Goal: Transaction & Acquisition: Purchase product/service

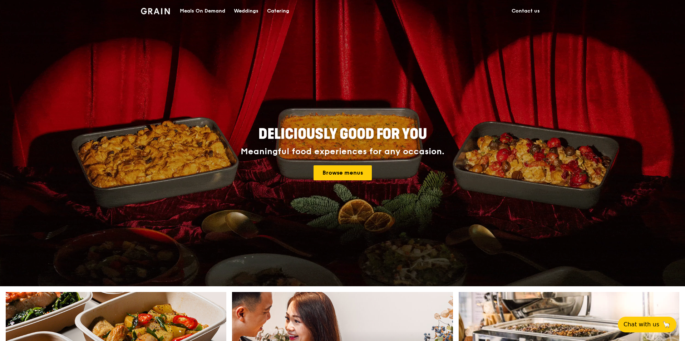
click at [281, 12] on div "Catering" at bounding box center [278, 10] width 22 height 21
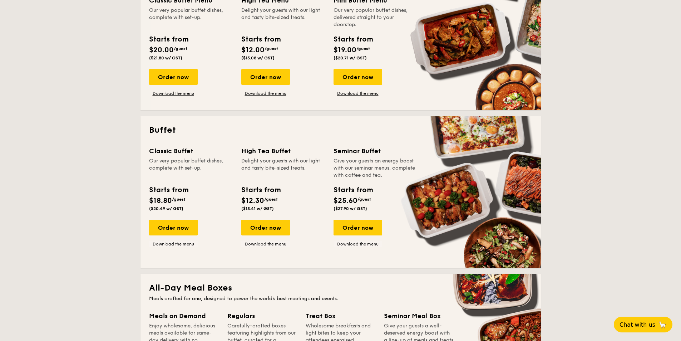
scroll to position [215, 0]
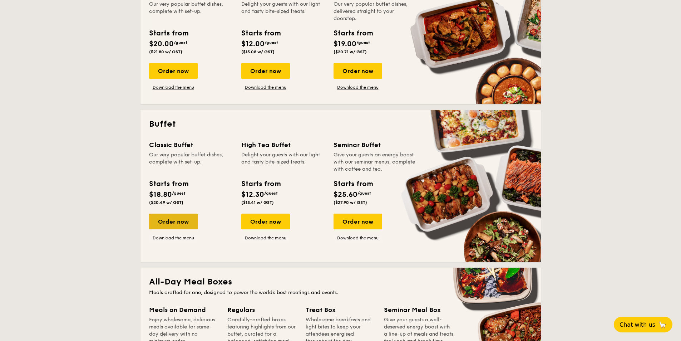
click at [186, 222] on div "Order now" at bounding box center [173, 222] width 49 height 16
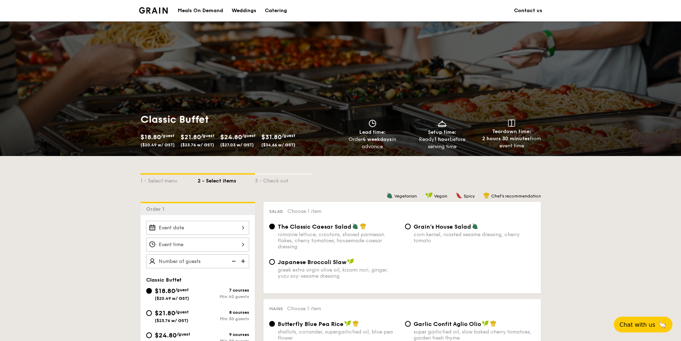
click at [534, 10] on link "Contact us" at bounding box center [528, 10] width 28 height 21
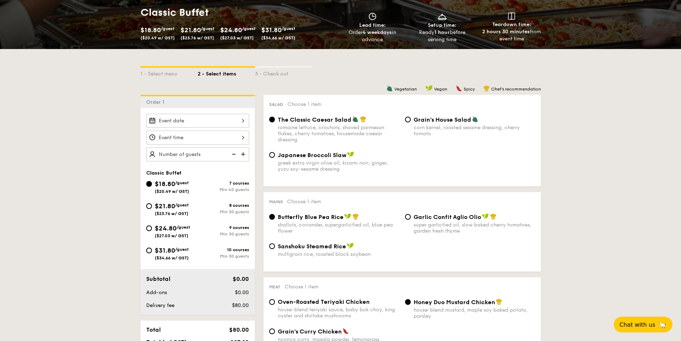
scroll to position [107, 0]
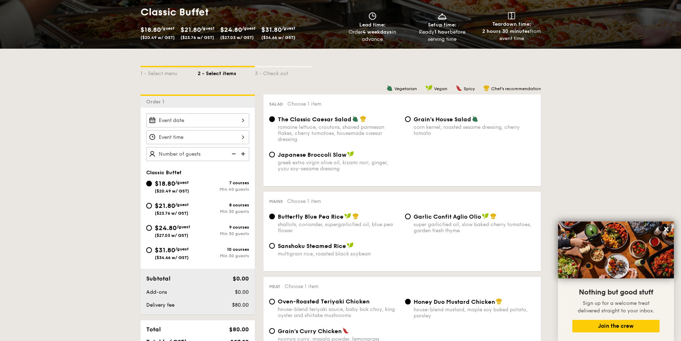
click at [221, 120] on div at bounding box center [197, 120] width 103 height 14
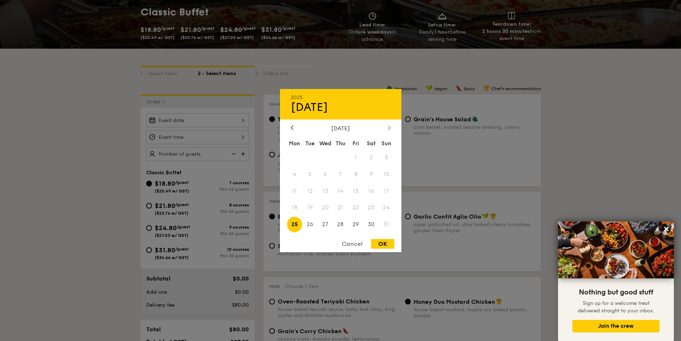
click at [391, 126] on div at bounding box center [389, 127] width 6 height 7
click at [340, 154] on span "4" at bounding box center [340, 157] width 15 height 15
click at [385, 242] on div "OK" at bounding box center [382, 244] width 23 height 10
type input "Sep 04, 2025"
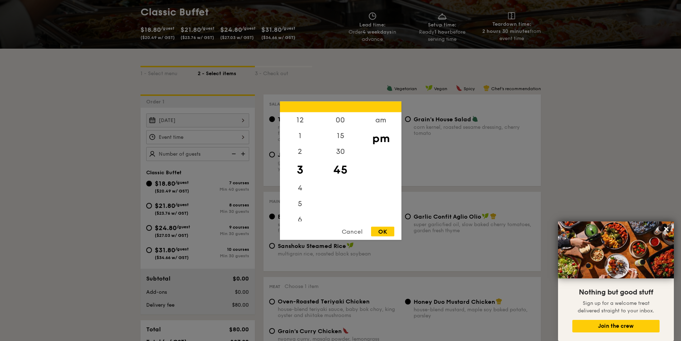
click at [204, 139] on div "12 1 2 3 4 5 6 7 8 9 10 11 00 15 30 45 am pm Cancel OK" at bounding box center [197, 137] width 103 height 14
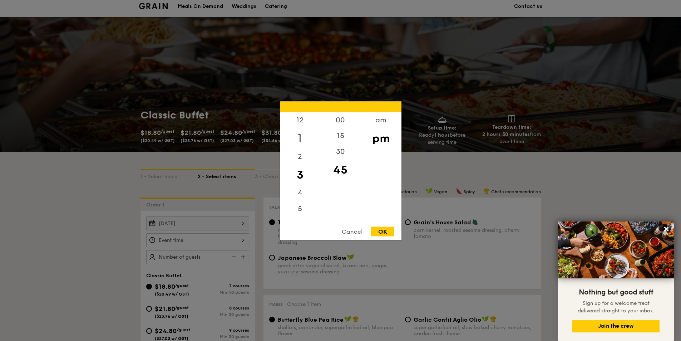
scroll to position [0, 0]
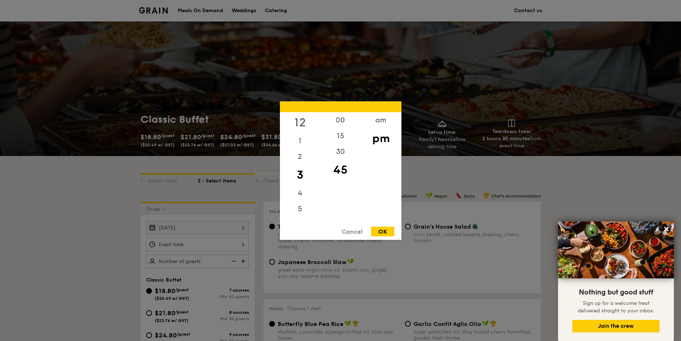
click at [300, 121] on div "12" at bounding box center [300, 122] width 40 height 21
click at [341, 121] on div "00" at bounding box center [340, 122] width 40 height 21
click at [383, 231] on div "OK" at bounding box center [382, 231] width 23 height 10
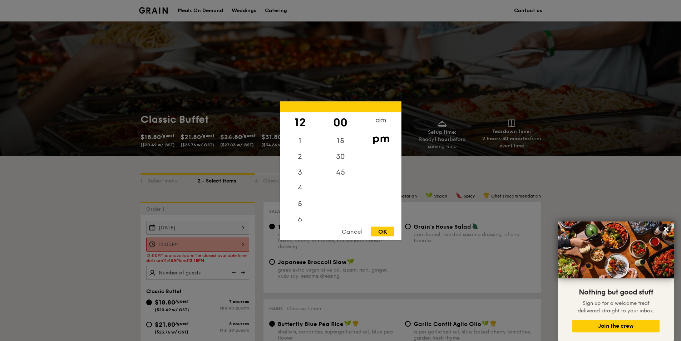
click at [243, 246] on div "12:00PM 12 1 2 3 4 5 6 7 8 9 10 11 00 15 30 45 am pm Cancel OK" at bounding box center [197, 245] width 103 height 14
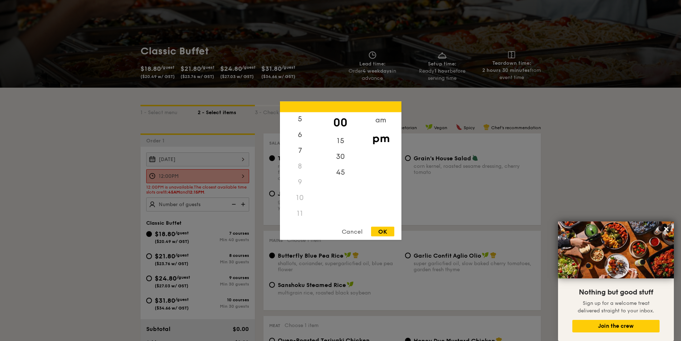
scroll to position [72, 0]
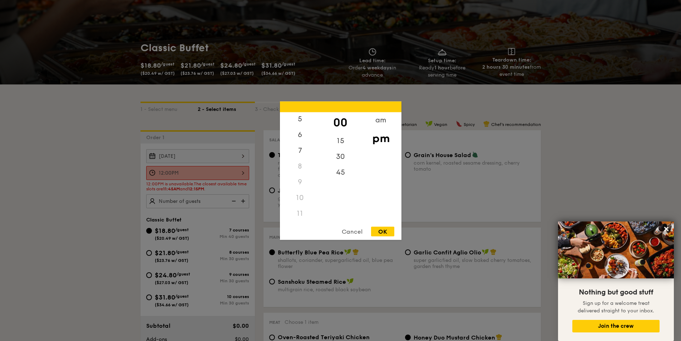
click at [300, 215] on div "11" at bounding box center [300, 213] width 40 height 16
click at [379, 123] on div "am" at bounding box center [381, 122] width 40 height 21
click at [300, 214] on div "11" at bounding box center [300, 215] width 40 height 21
drag, startPoint x: 341, startPoint y: 124, endPoint x: 337, endPoint y: 139, distance: 16.0
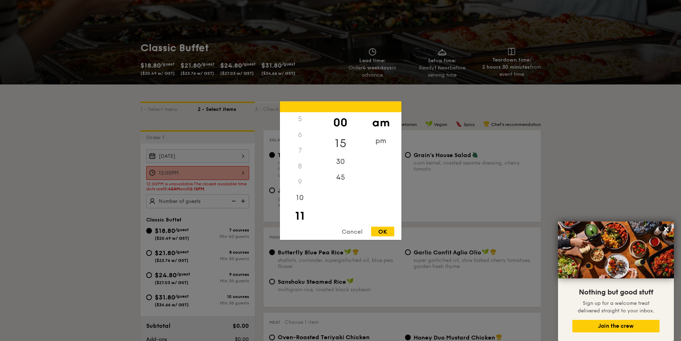
click at [340, 124] on div "00" at bounding box center [340, 122] width 40 height 21
click at [377, 228] on div "OK" at bounding box center [382, 231] width 23 height 10
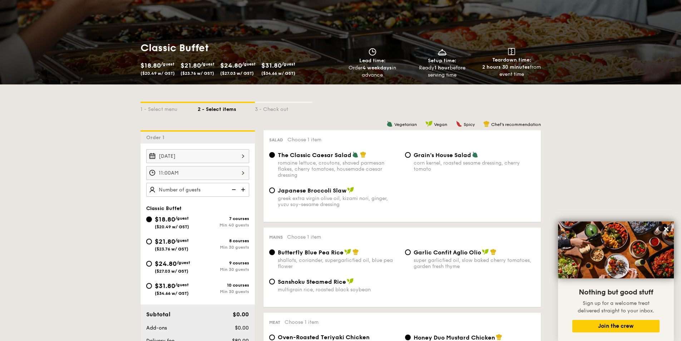
click at [241, 173] on div "11:00AM" at bounding box center [197, 173] width 103 height 14
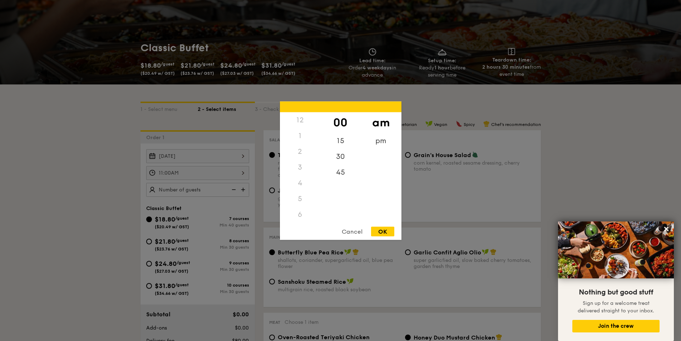
scroll to position [85, 0]
click at [343, 142] on div "15" at bounding box center [340, 143] width 40 height 21
click at [382, 231] on div "OK" at bounding box center [382, 231] width 23 height 10
type input "11:15AM"
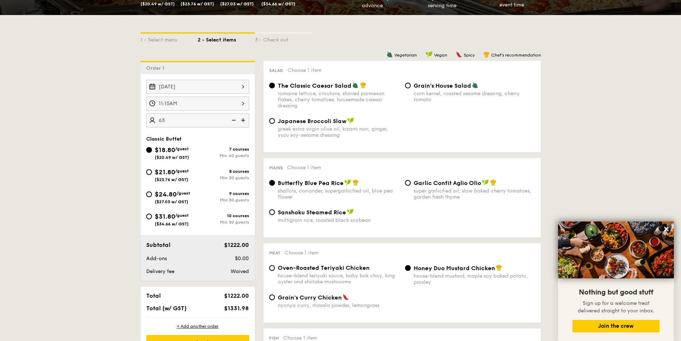
scroll to position [143, 0]
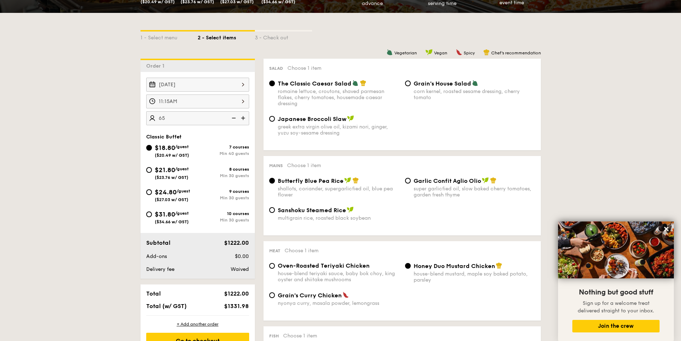
type input "65 guests"
click at [152, 171] on div "$21.80 /guest ($23.76 w/ GST)" at bounding box center [172, 172] width 52 height 15
click at [152, 171] on input "$21.80 /guest ($23.76 w/ GST) 8 courses Min 30 guests" at bounding box center [149, 170] width 6 height 6
radio input "true"
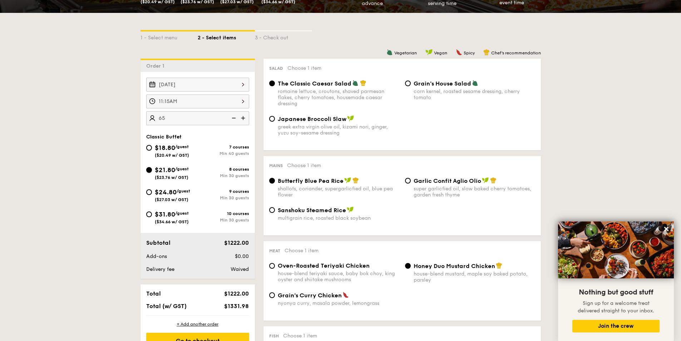
radio input "true"
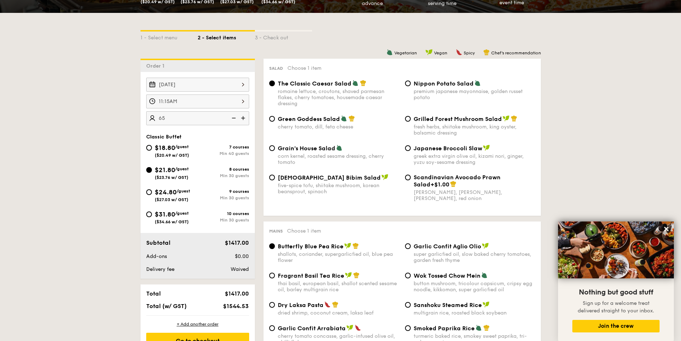
click at [150, 188] on div "$24.80 /guest ($27.03 w/ GST)" at bounding box center [172, 194] width 52 height 15
click at [150, 189] on input "$24.80 /guest ($27.03 w/ GST) 9 courses Min 30 guests" at bounding box center [149, 192] width 6 height 6
radio input "true"
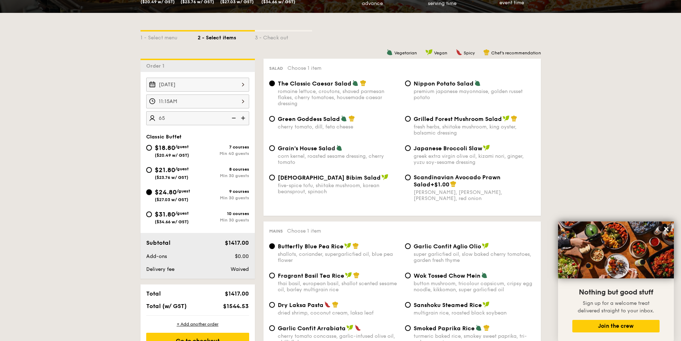
radio input "true"
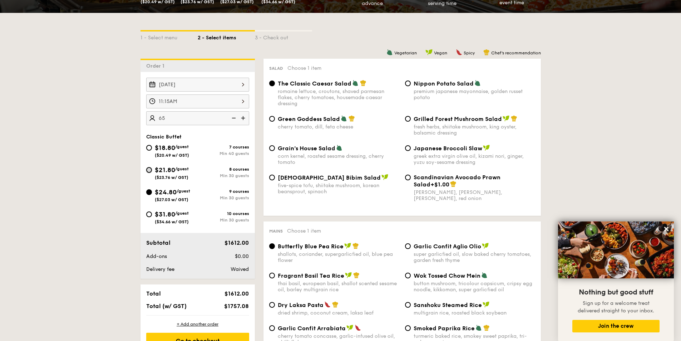
click at [151, 167] on input "$21.80 /guest ($23.76 w/ GST) 8 courses Min 30 guests" at bounding box center [149, 170] width 6 height 6
radio input "true"
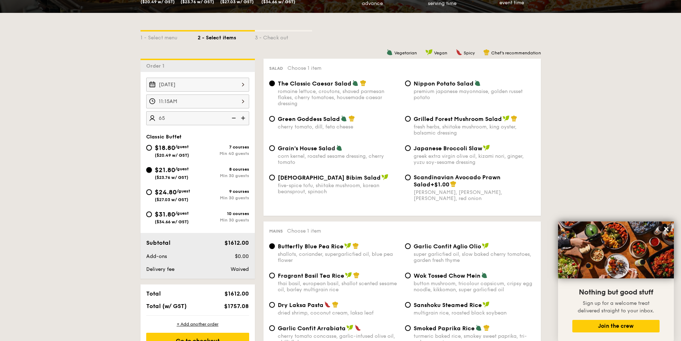
radio input "true"
click at [149, 188] on div "$24.80 /guest ($27.03 w/ GST)" at bounding box center [172, 194] width 52 height 15
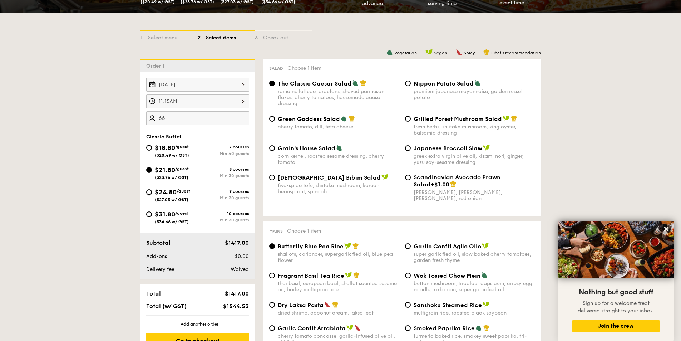
click at [149, 189] on input "$24.80 /guest ($27.03 w/ GST) 9 courses Min 30 guests" at bounding box center [149, 192] width 6 height 6
radio input "true"
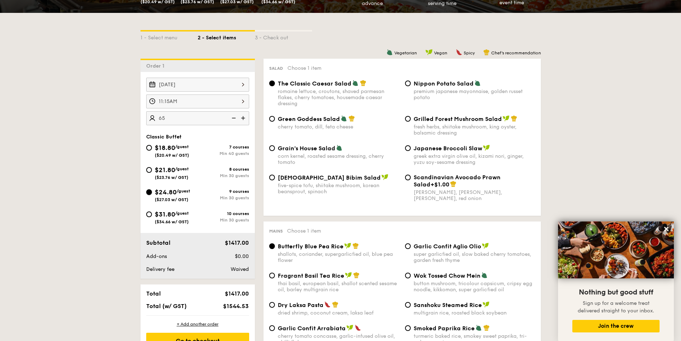
radio input "true"
click at [153, 165] on div "$18.80 /guest ($20.49 w/ GST) 7 courses Min 40 guests $21.80 /guest ($23.76 w/ …" at bounding box center [197, 187] width 109 height 89
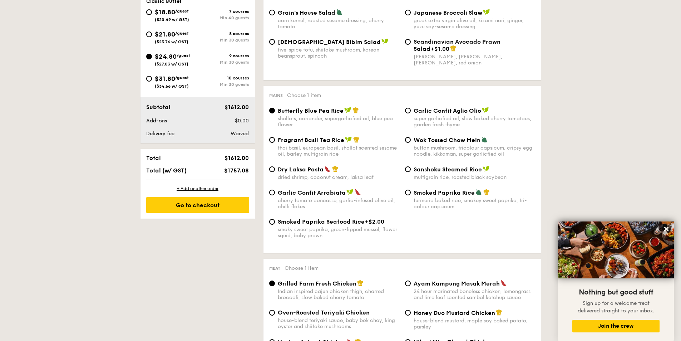
scroll to position [215, 0]
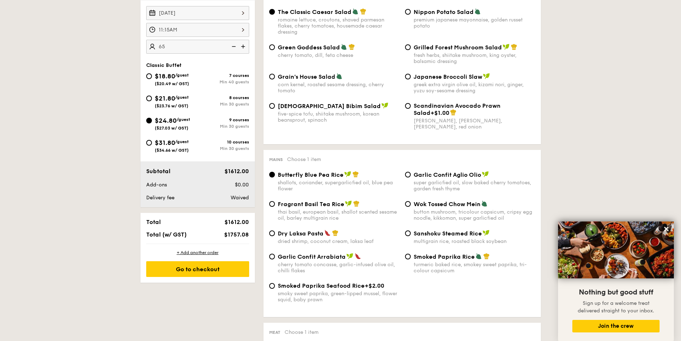
click at [155, 95] on div "$21.80 /guest ($23.76 w/ GST)" at bounding box center [172, 100] width 34 height 15
click at [152, 96] on input "$21.80 /guest ($23.76 w/ GST) 8 courses Min 30 guests" at bounding box center [149, 99] width 6 height 6
radio input "true"
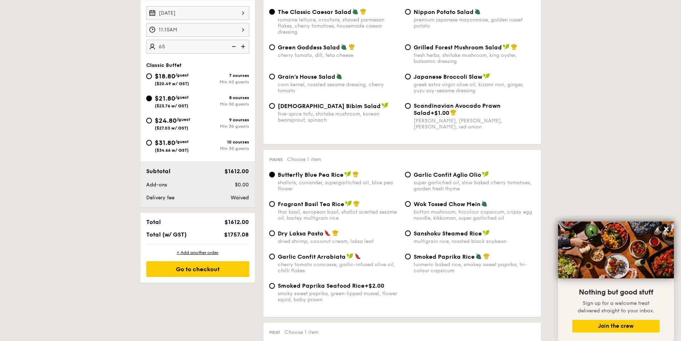
radio input "true"
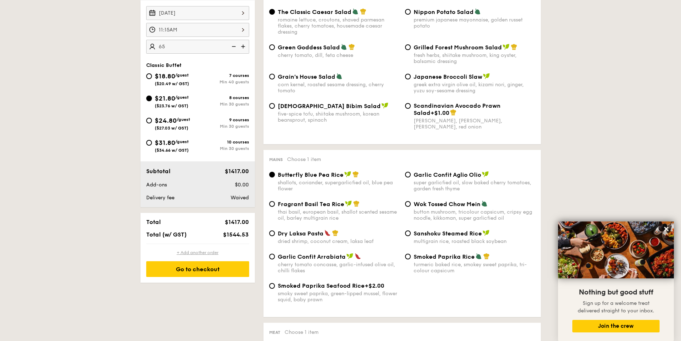
click at [203, 253] on div "+ Add another order" at bounding box center [197, 253] width 103 height 6
radio input "true"
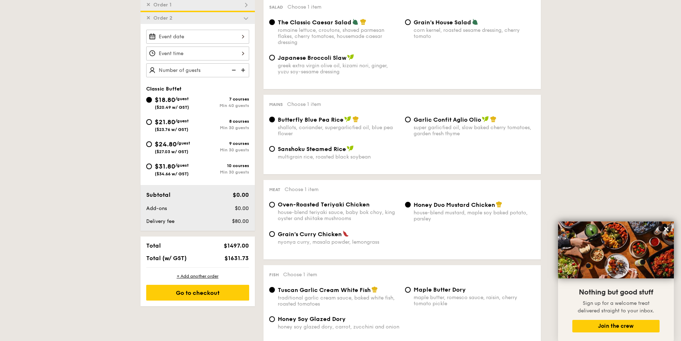
scroll to position [133, 0]
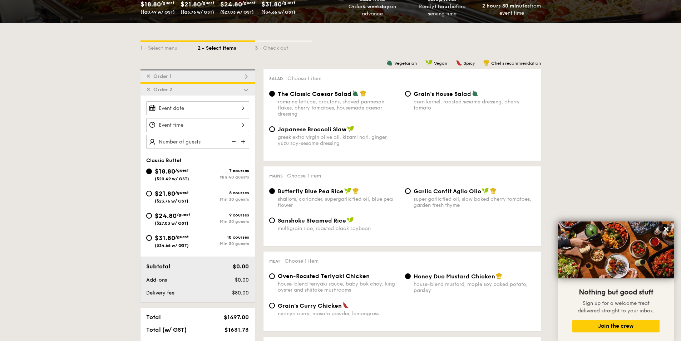
click at [247, 90] on img at bounding box center [246, 90] width 6 height 6
click at [195, 77] on div "✕ Order 1" at bounding box center [198, 75] width 114 height 13
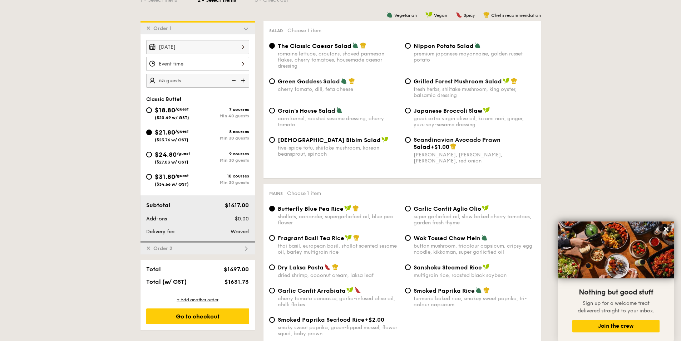
scroll to position [191, 0]
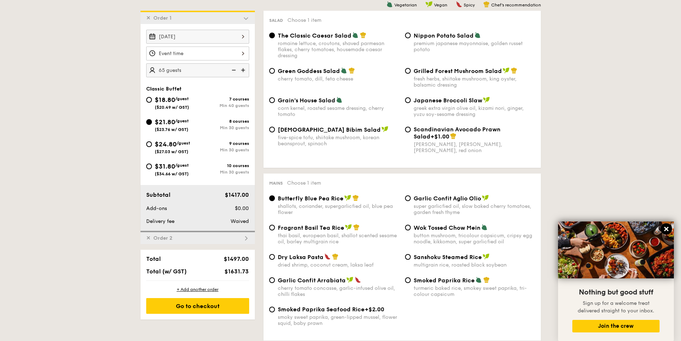
click at [667, 231] on icon at bounding box center [667, 229] width 6 height 6
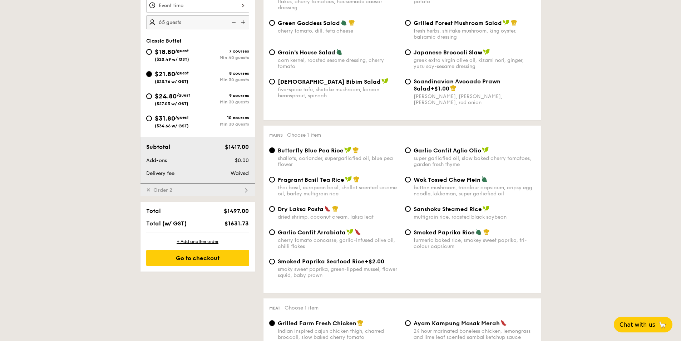
scroll to position [170, 0]
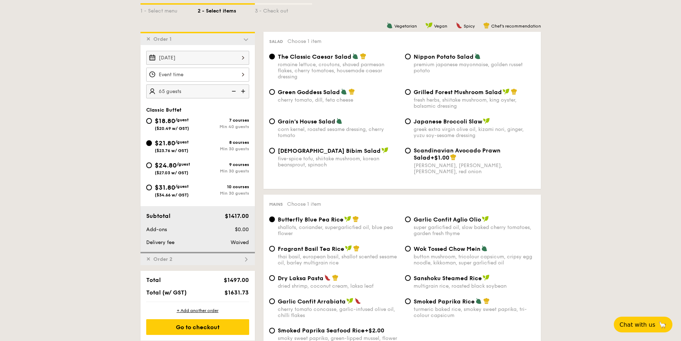
click at [248, 40] on img at bounding box center [246, 39] width 6 height 6
click at [245, 39] on img at bounding box center [246, 39] width 6 height 6
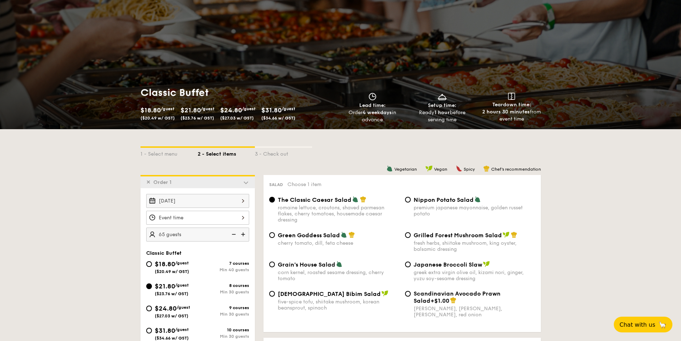
scroll to position [0, 0]
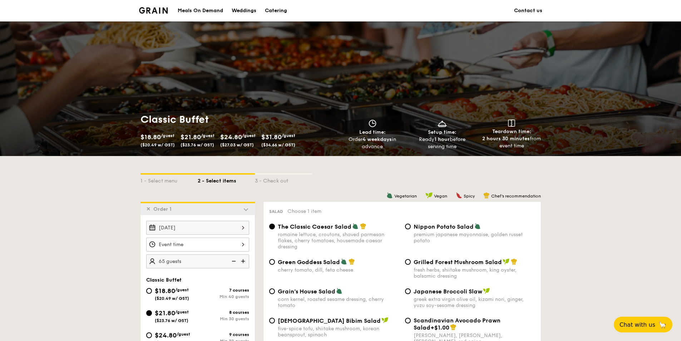
click at [519, 10] on link "Contact us" at bounding box center [528, 10] width 28 height 21
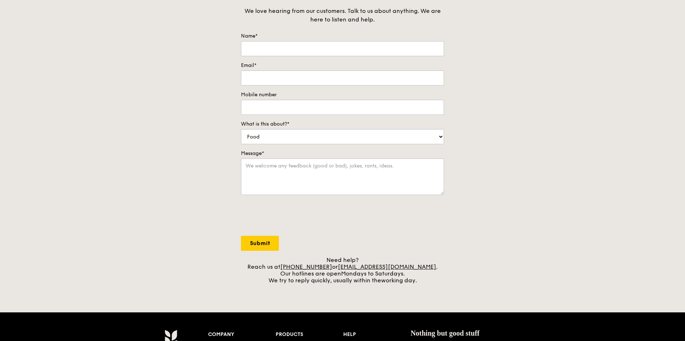
scroll to position [72, 0]
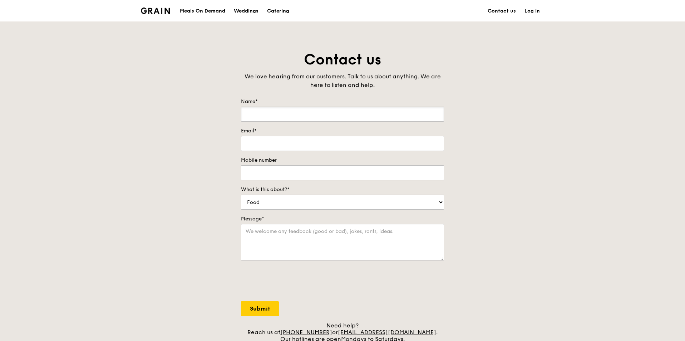
click at [306, 118] on input "Name*" at bounding box center [342, 114] width 203 height 15
type input "Neo Yong Ting"
click at [297, 140] on input "Email*" at bounding box center [342, 143] width 203 height 15
type input "yt.neo@conceptarmoury.com.sg"
type input "90014041"
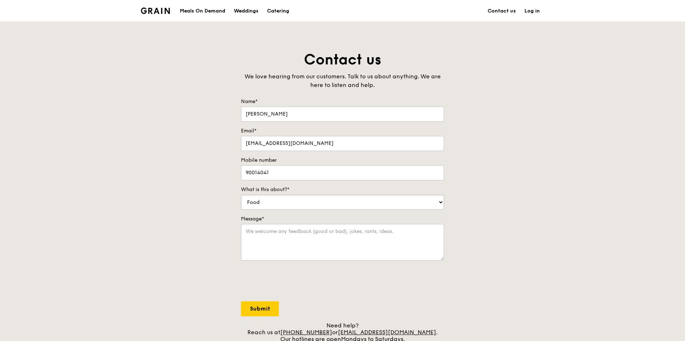
click at [281, 203] on select "Food Service Billing/Payment Catering Others" at bounding box center [342, 202] width 203 height 15
select select "Catering"
click at [241, 195] on select "Food Service Billing/Payment Catering Others" at bounding box center [342, 202] width 203 height 15
click at [269, 235] on textarea "Message*" at bounding box center [342, 242] width 203 height 36
click at [293, 239] on textarea "Hi, i need to buffet catering on the 4th Sept 2025 11.15am but i need to add on…" at bounding box center [342, 242] width 203 height 36
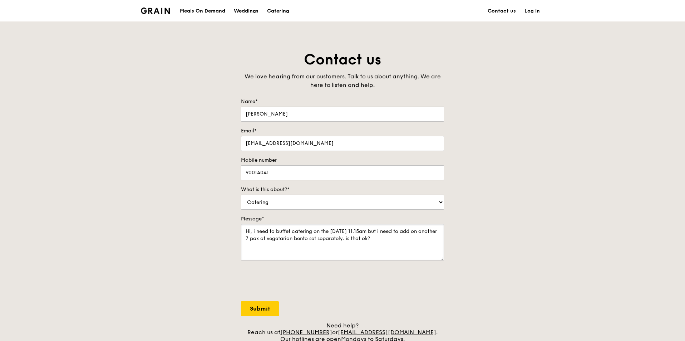
type textarea "Hi, i need to buffet catering on the 4th Sept 2025 11.15am but i need to add on…"
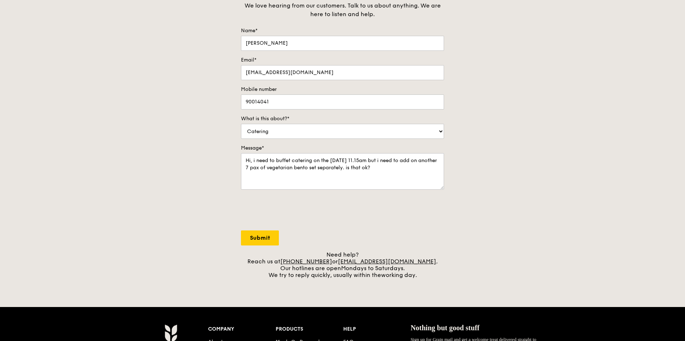
scroll to position [72, 0]
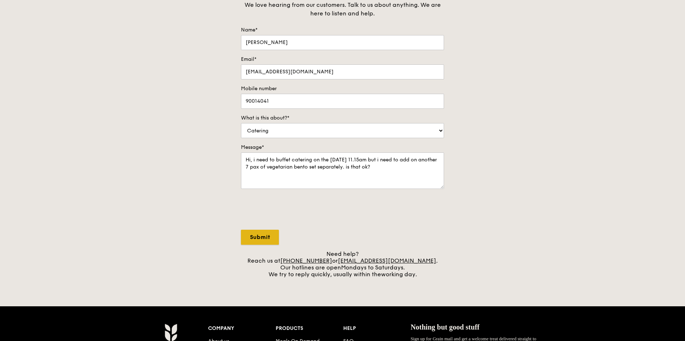
click at [260, 236] on input "Submit" at bounding box center [260, 237] width 38 height 15
select select "Food"
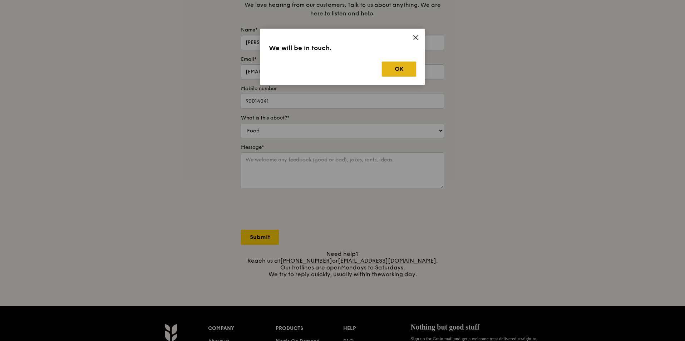
click at [406, 65] on button "OK" at bounding box center [399, 69] width 34 height 15
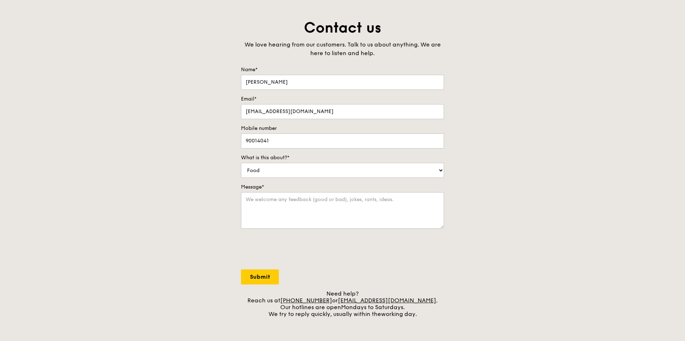
scroll to position [0, 0]
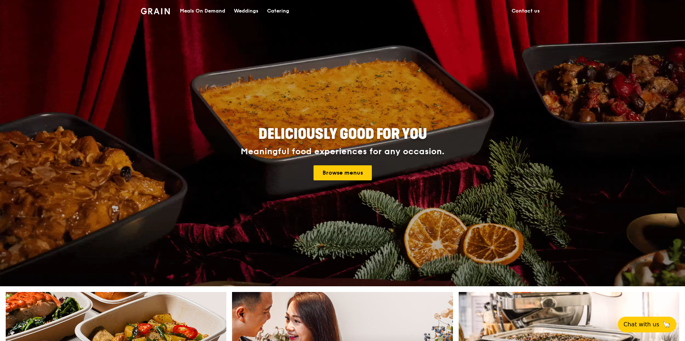
click at [287, 10] on div "Catering" at bounding box center [278, 10] width 22 height 21
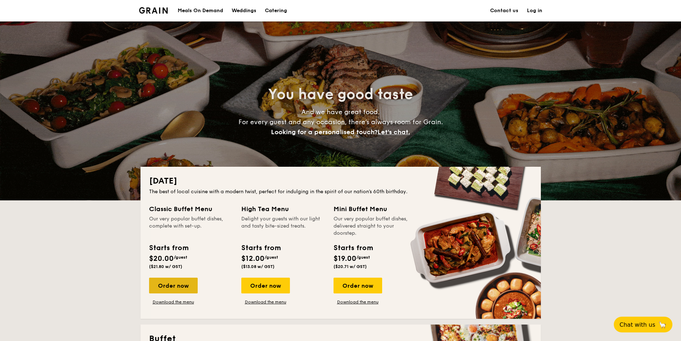
click at [181, 288] on div "Order now" at bounding box center [173, 286] width 49 height 16
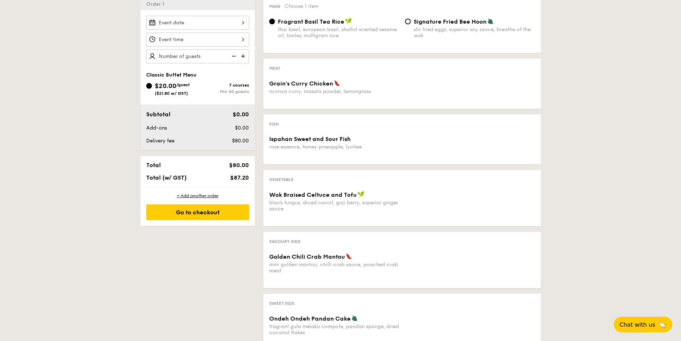
scroll to position [143, 0]
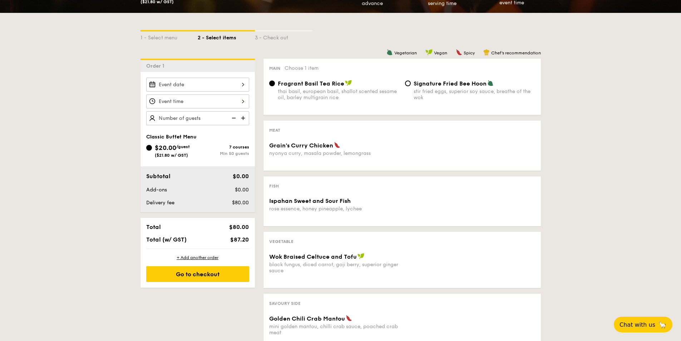
click at [241, 79] on div at bounding box center [197, 85] width 103 height 14
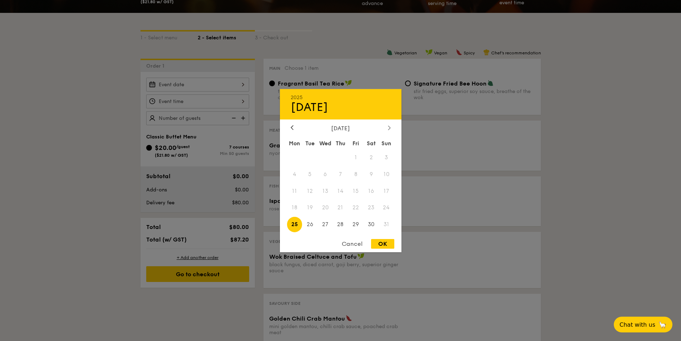
click at [390, 125] on icon at bounding box center [389, 127] width 3 height 5
click at [293, 127] on icon at bounding box center [292, 127] width 3 height 5
click at [391, 127] on div at bounding box center [389, 127] width 6 height 7
click at [339, 157] on span "4" at bounding box center [340, 157] width 15 height 15
click at [563, 180] on div at bounding box center [340, 170] width 681 height 341
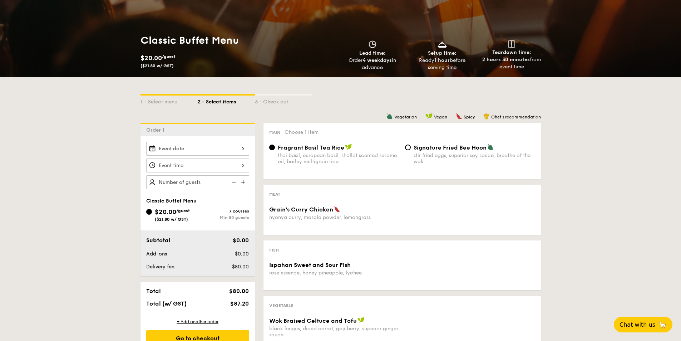
scroll to position [0, 0]
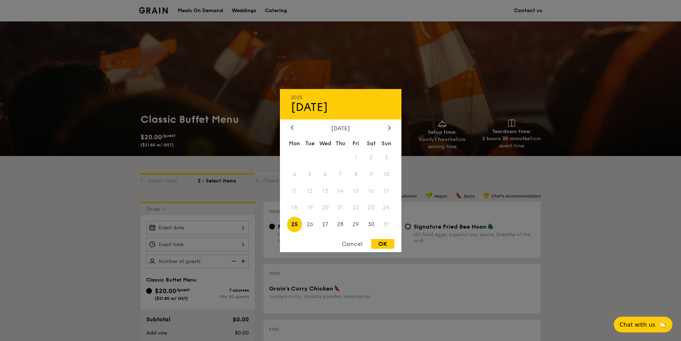
click at [209, 223] on div "2025 Aug [DATE] Tue Wed Thu Fri Sat Sun 1 2 3 4 5 6 7 8 9 10 11 12 13 14 15 16 …" at bounding box center [197, 228] width 103 height 14
click at [389, 127] on icon at bounding box center [389, 127] width 3 height 5
click at [340, 155] on span "4" at bounding box center [340, 157] width 15 height 15
click at [341, 160] on span "4" at bounding box center [340, 157] width 15 height 15
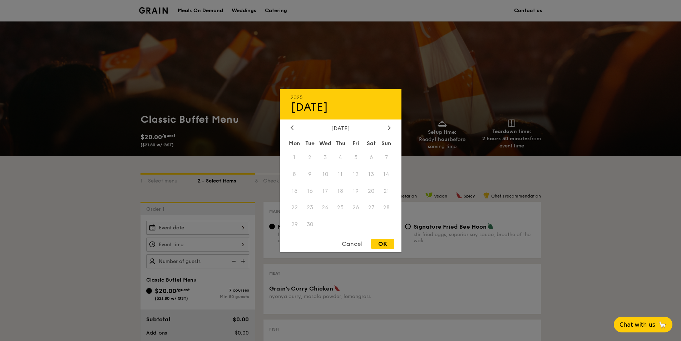
click at [341, 160] on span "4" at bounding box center [340, 157] width 15 height 15
click at [340, 160] on span "4" at bounding box center [340, 157] width 15 height 15
click at [341, 158] on span "4" at bounding box center [340, 157] width 15 height 15
click at [332, 213] on span "24" at bounding box center [325, 207] width 15 height 15
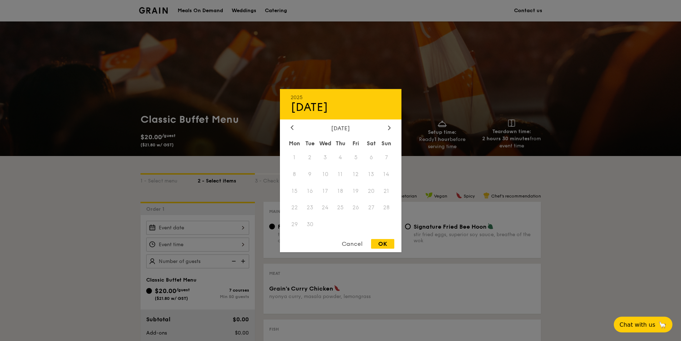
drag, startPoint x: 290, startPoint y: 217, endPoint x: 304, endPoint y: 218, distance: 14.7
click at [290, 217] on span "29" at bounding box center [294, 224] width 15 height 15
click at [396, 233] on div "Mon Tue Wed Thu Fri Sat Sun 1 2 3 4 5 6 7 8 9 10 11 12 13 14 15 16 17 18 19 20 …" at bounding box center [341, 185] width 122 height 97
click at [356, 240] on div "Cancel" at bounding box center [352, 244] width 35 height 10
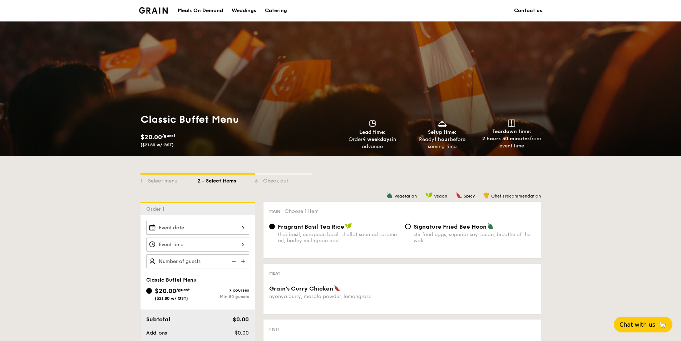
click at [235, 229] on div at bounding box center [197, 228] width 103 height 14
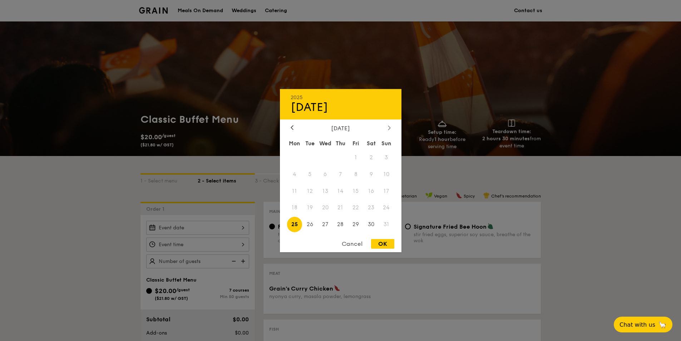
click at [387, 128] on div at bounding box center [389, 127] width 6 height 7
click at [348, 242] on div "Cancel" at bounding box center [352, 244] width 35 height 10
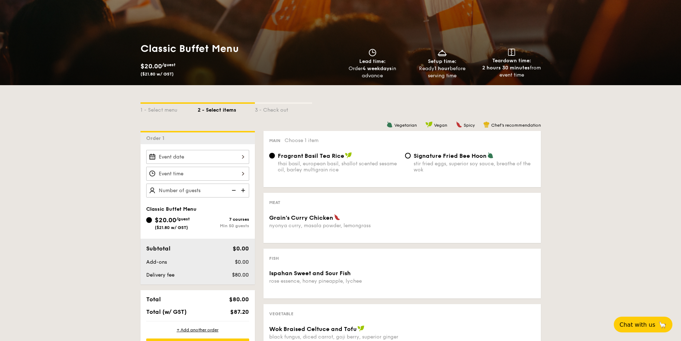
scroll to position [72, 0]
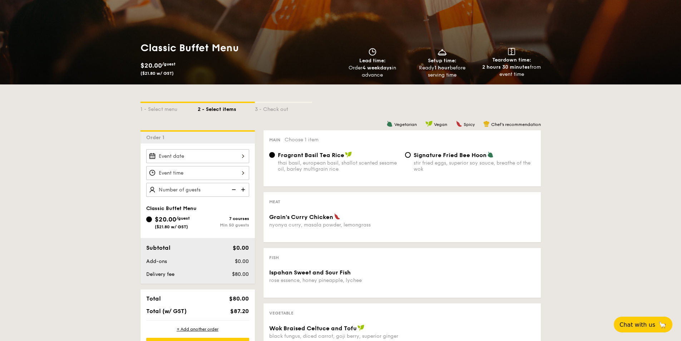
click at [197, 155] on div at bounding box center [197, 156] width 103 height 14
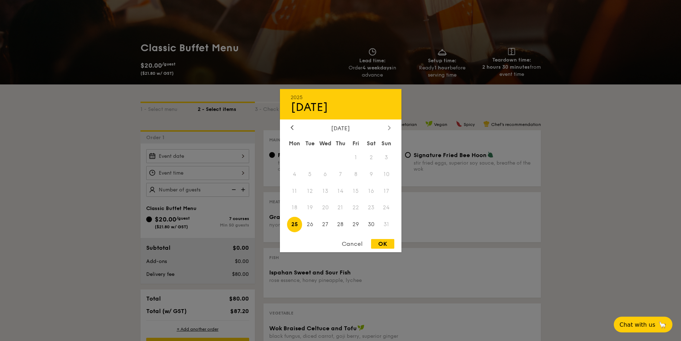
click at [392, 127] on div at bounding box center [389, 127] width 6 height 7
click at [340, 157] on span "4" at bounding box center [340, 157] width 15 height 15
click at [341, 158] on span "4" at bounding box center [340, 157] width 15 height 15
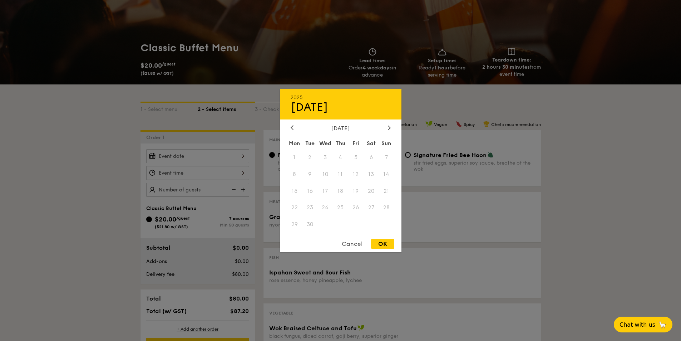
click at [627, 200] on div at bounding box center [340, 170] width 681 height 341
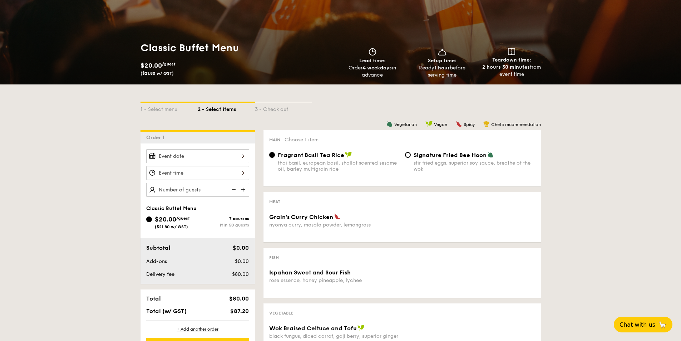
click at [186, 167] on div at bounding box center [197, 173] width 103 height 14
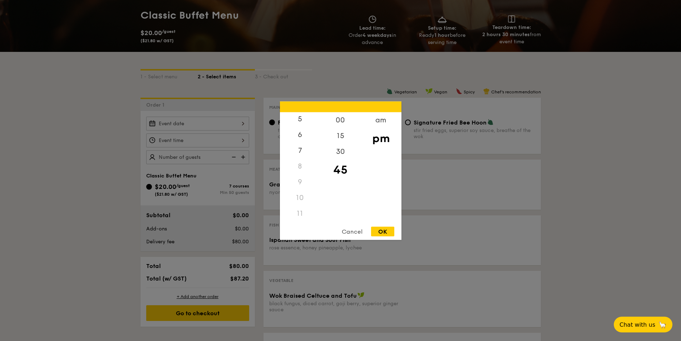
scroll to position [143, 0]
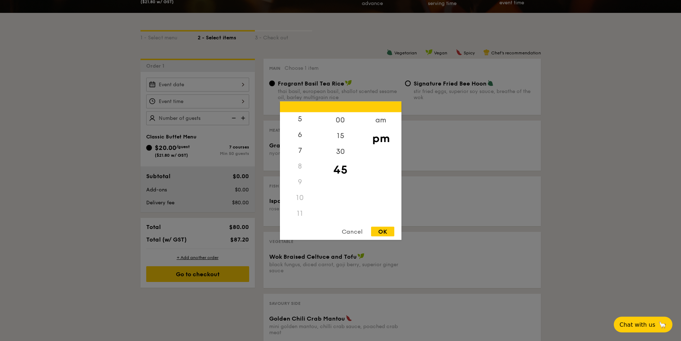
click at [344, 234] on div "Cancel" at bounding box center [352, 231] width 35 height 10
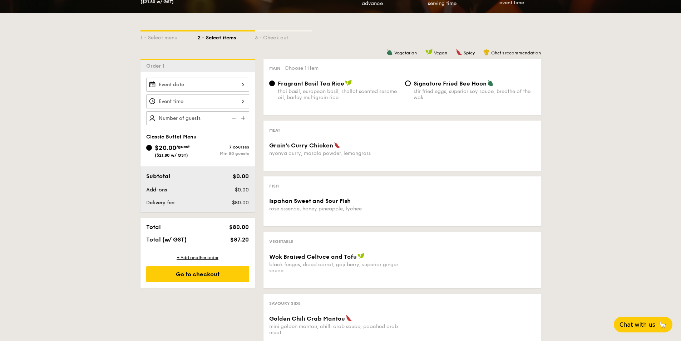
scroll to position [0, 0]
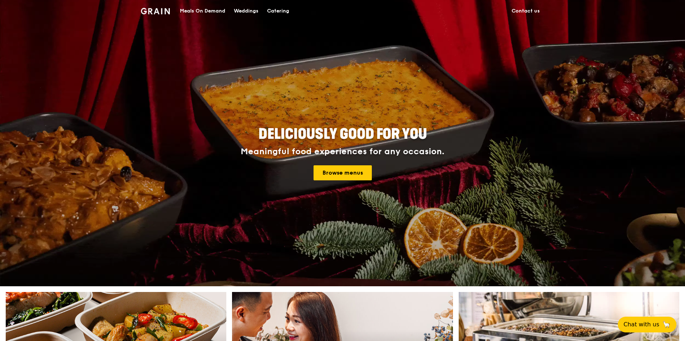
click at [280, 11] on div "Catering" at bounding box center [278, 10] width 22 height 21
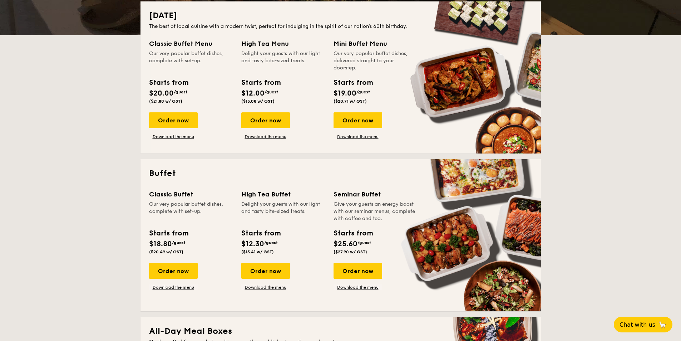
scroll to position [250, 0]
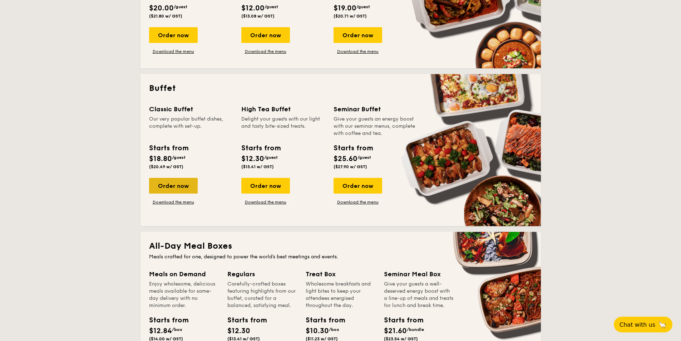
click at [188, 189] on div "Order now" at bounding box center [173, 186] width 49 height 16
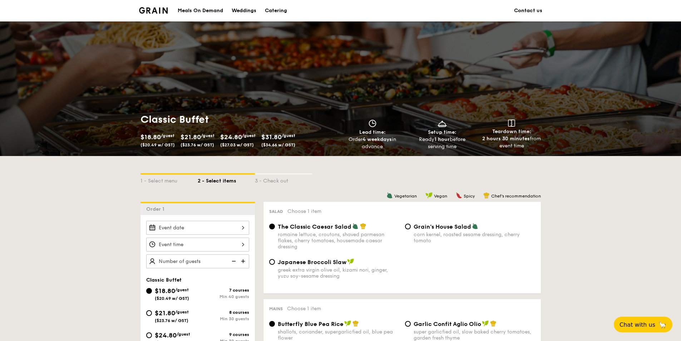
click at [240, 227] on div at bounding box center [197, 228] width 103 height 14
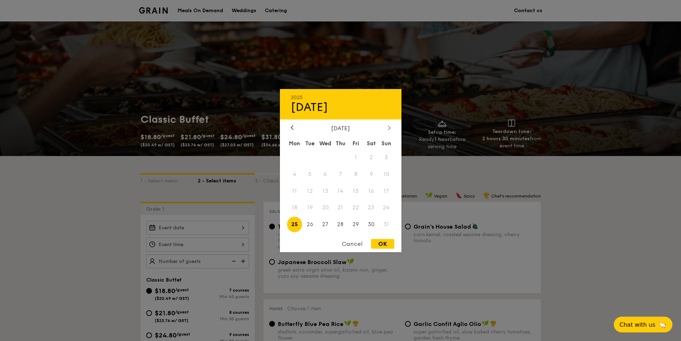
click at [390, 128] on icon at bounding box center [389, 127] width 3 height 5
click at [337, 156] on span "4" at bounding box center [340, 157] width 15 height 15
click at [383, 246] on div "OK" at bounding box center [382, 244] width 23 height 10
type input "Sep 04, 2025"
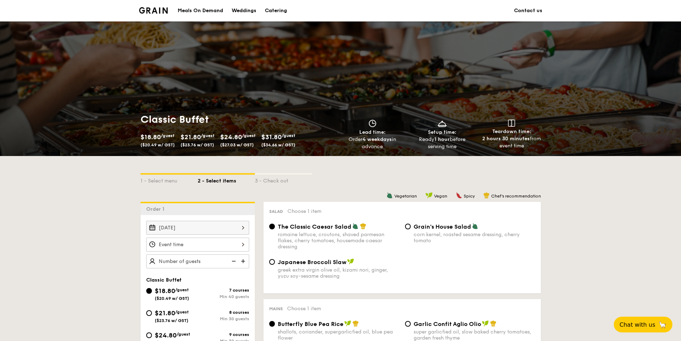
click at [198, 246] on div at bounding box center [197, 245] width 103 height 14
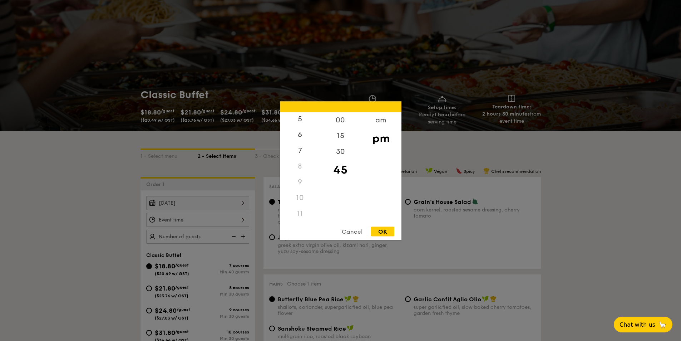
scroll to position [36, 0]
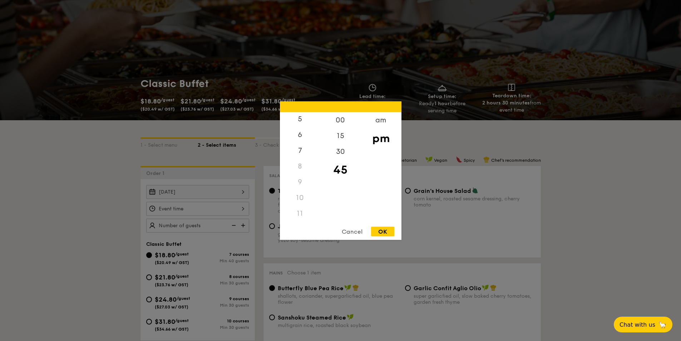
click at [299, 215] on div "11" at bounding box center [300, 213] width 40 height 16
click at [301, 212] on div "11" at bounding box center [300, 213] width 40 height 16
click at [380, 118] on div "am" at bounding box center [381, 122] width 40 height 21
click at [301, 216] on div "11" at bounding box center [300, 215] width 40 height 21
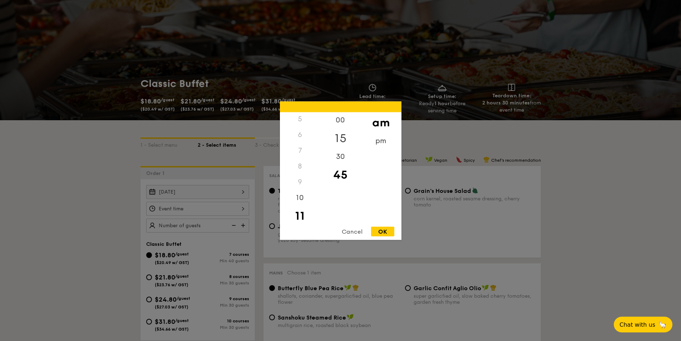
click at [342, 136] on div "15" at bounding box center [340, 138] width 40 height 21
click at [380, 233] on div "OK" at bounding box center [382, 231] width 23 height 10
type input "11:15AM"
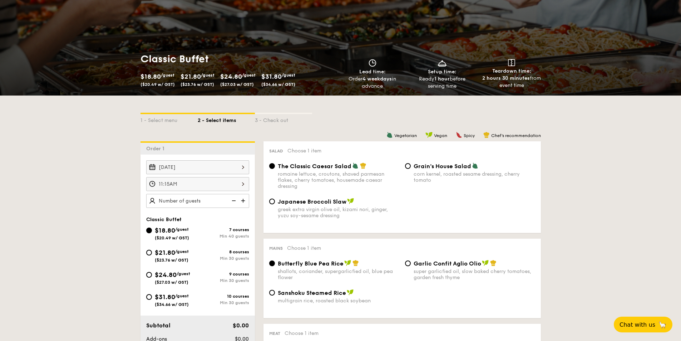
scroll to position [72, 0]
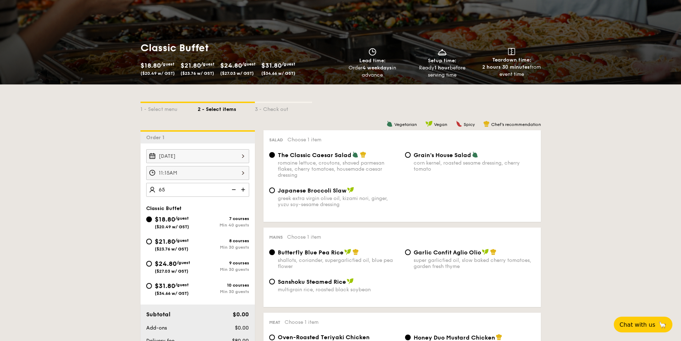
type input "65 guests"
click at [147, 244] on input "$21.80 /guest ($23.76 w/ GST) 8 courses Min 30 guests" at bounding box center [149, 242] width 6 height 6
radio input "true"
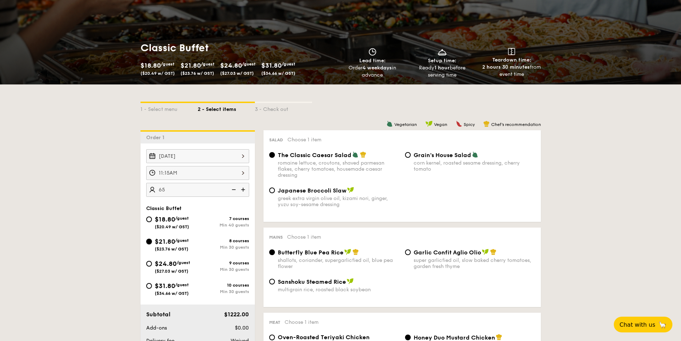
radio input "true"
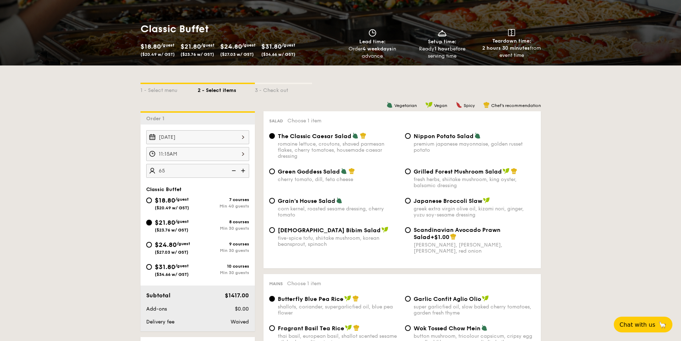
scroll to position [143, 0]
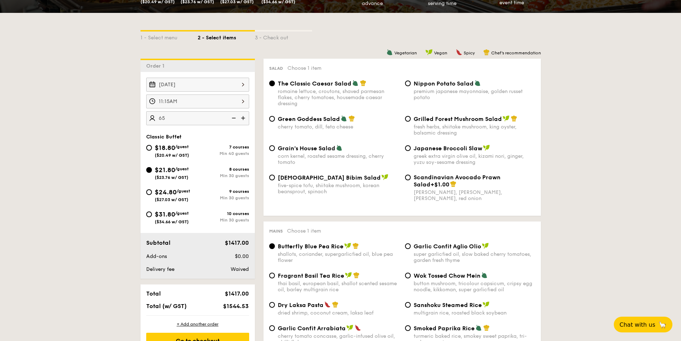
click at [412, 120] on div "Grilled Forest Mushroom Salad fresh herbs, shiitake mushroom, king oyster, bals…" at bounding box center [470, 125] width 136 height 21
click at [407, 120] on input "Grilled Forest Mushroom Salad fresh herbs, shiitake mushroom, king oyster, bals…" at bounding box center [408, 119] width 6 height 6
radio input "true"
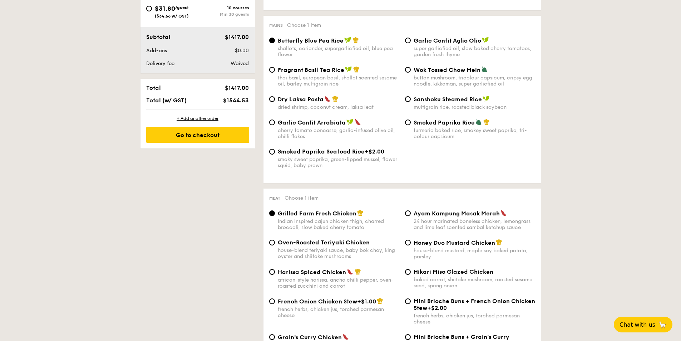
scroll to position [393, 0]
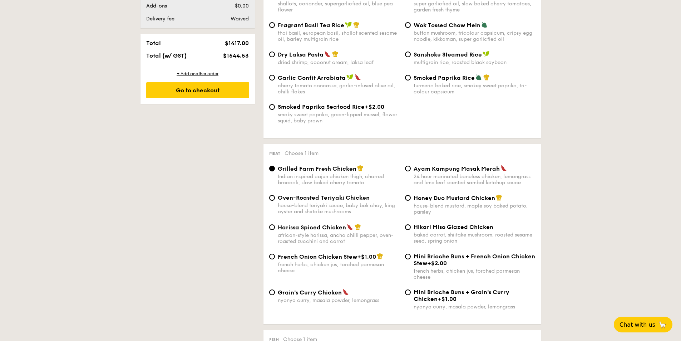
click at [293, 228] on span "Harissa Spiced Chicken" at bounding box center [312, 227] width 68 height 7
click at [275, 228] on input "Harissa Spiced Chicken african-style harissa, ancho chilli pepper, oven-roasted…" at bounding box center [272, 227] width 6 height 6
radio input "true"
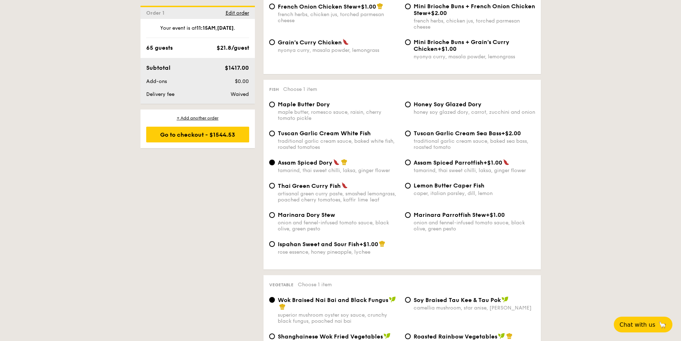
scroll to position [644, 0]
click at [290, 182] on span "Thai Green Curry Fish" at bounding box center [309, 185] width 63 height 7
click at [275, 182] on input "Thai Green Curry Fish artisanal green curry paste, smashed lemongrass, poached …" at bounding box center [272, 185] width 6 height 6
radio input "true"
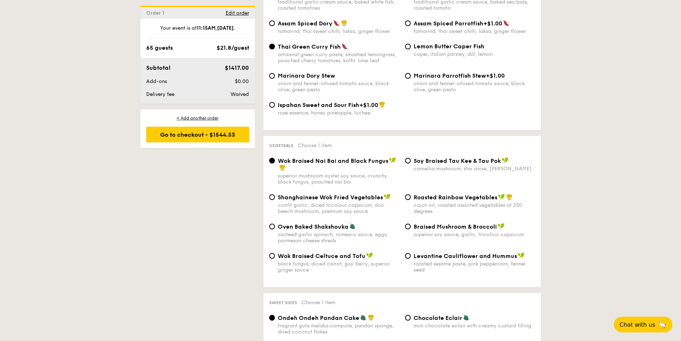
scroll to position [787, 0]
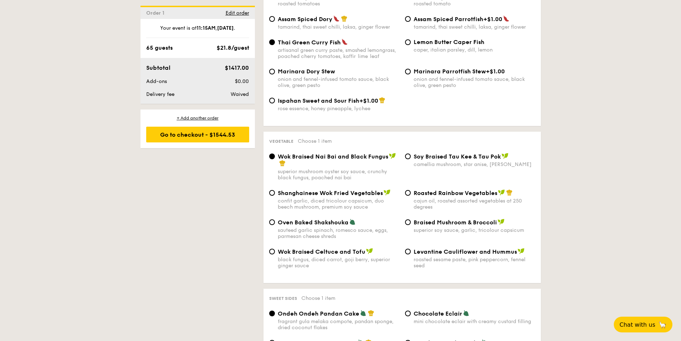
click at [447, 252] on span "Levantine Cauliflower and Hummus" at bounding box center [465, 251] width 103 height 7
click at [411, 252] on input "Levantine Cauliflower and Hummus roasted sesame paste, pink peppercorn, fennel …" at bounding box center [408, 252] width 6 height 6
radio input "true"
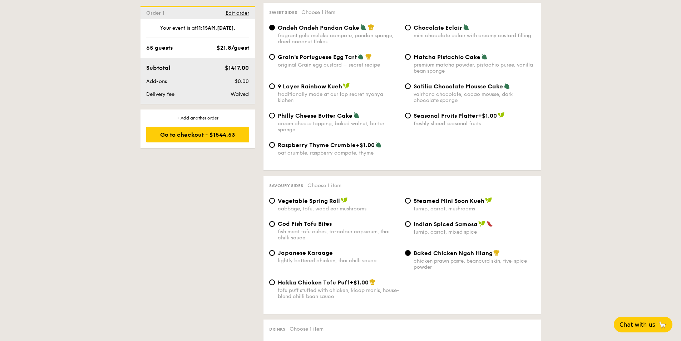
scroll to position [1073, 0]
click at [278, 221] on span "Cod Fish Tofu Bites" at bounding box center [305, 223] width 54 height 7
click at [275, 221] on input "Cod Fish Tofu Bites fish meat tofu cubes, tri-colour capsicum, thai chilli sauce" at bounding box center [272, 224] width 6 height 6
radio input "true"
click at [419, 257] on div "Baked Chicken Ngoh Hiang chicken prawn paste, beancurd skin, five-spice powder" at bounding box center [475, 259] width 122 height 21
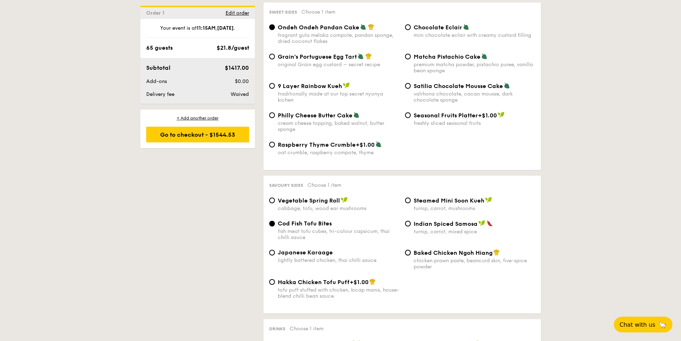
click at [411, 255] on input "Baked Chicken Ngoh Hiang chicken prawn paste, beancurd skin, five-spice powder" at bounding box center [408, 253] width 6 height 6
radio input "true"
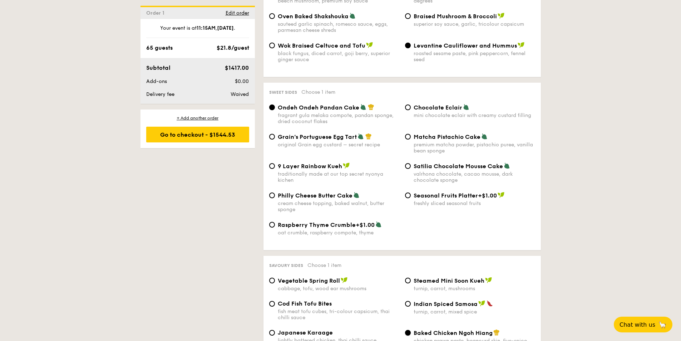
scroll to position [966, 0]
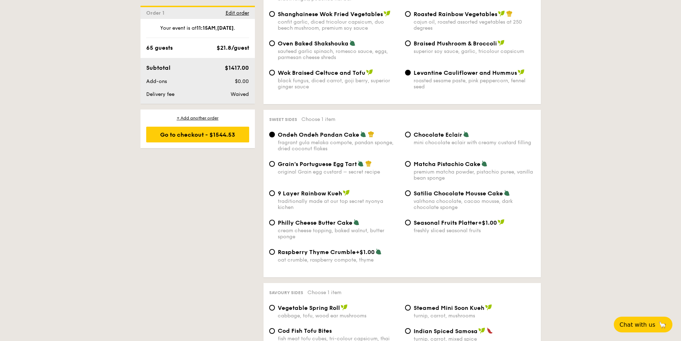
click at [426, 168] on div "Matcha Pistachio Cake premium matcha powder, pistachio puree, vanilla bean spon…" at bounding box center [475, 170] width 122 height 21
click at [411, 167] on input "Matcha Pistachio Cake premium matcha powder, pistachio puree, vanilla bean spon…" at bounding box center [408, 164] width 6 height 6
radio input "true"
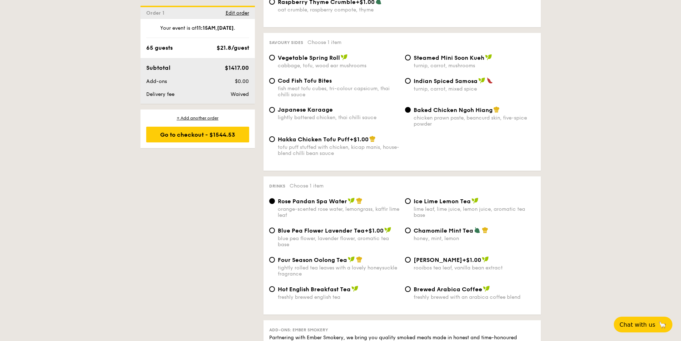
scroll to position [1216, 0]
click at [288, 235] on div "blue pea flower, lavender flower, aromatic tea base" at bounding box center [339, 241] width 122 height 12
click at [275, 233] on input "Blue Pea Flower Lavender Tea +$1.00 blue pea flower, lavender flower, aromatic …" at bounding box center [272, 230] width 6 height 6
radio input "true"
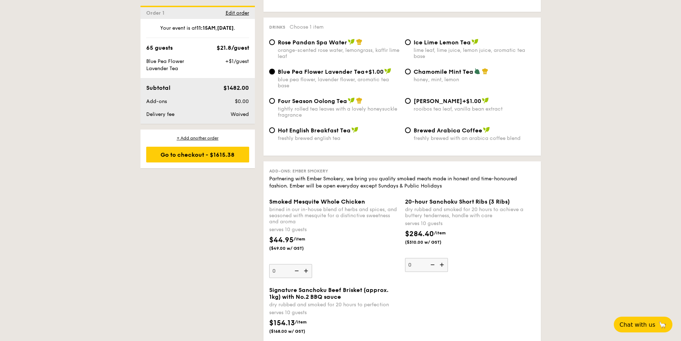
scroll to position [1359, 0]
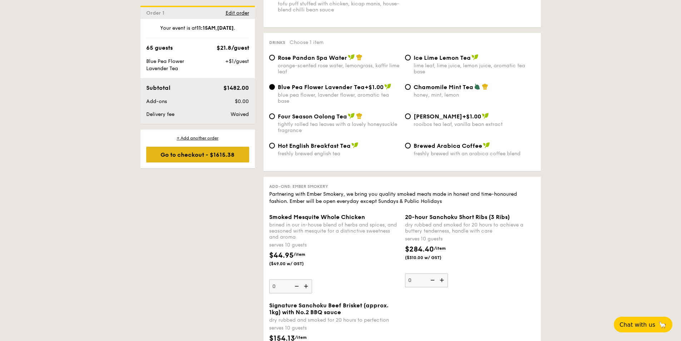
click at [215, 157] on div "Go to checkout - $1615.38" at bounding box center [197, 155] width 103 height 16
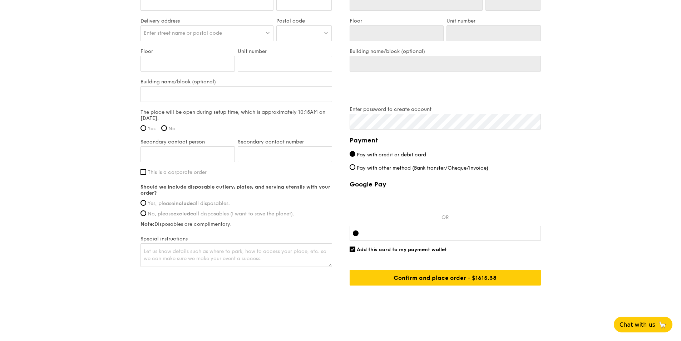
scroll to position [502, 0]
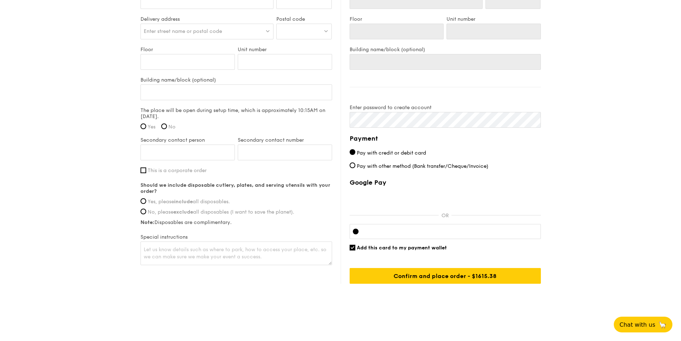
click at [361, 166] on span "Pay with other method (Bank transfer/Cheque/Invoice)" at bounding box center [423, 166] width 132 height 6
click at [356, 166] on input "Pay with other method (Bank transfer/Cheque/Invoice)" at bounding box center [353, 165] width 6 height 6
radio input "true"
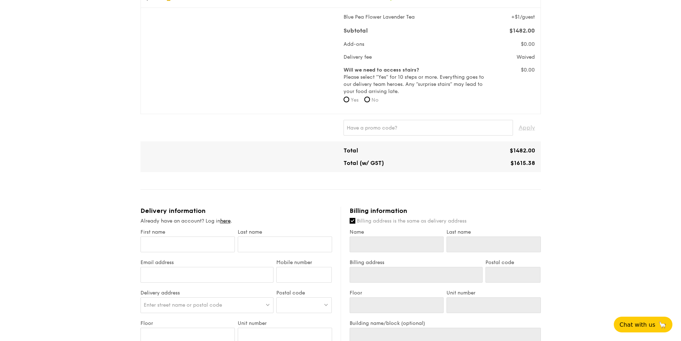
scroll to position [287, 0]
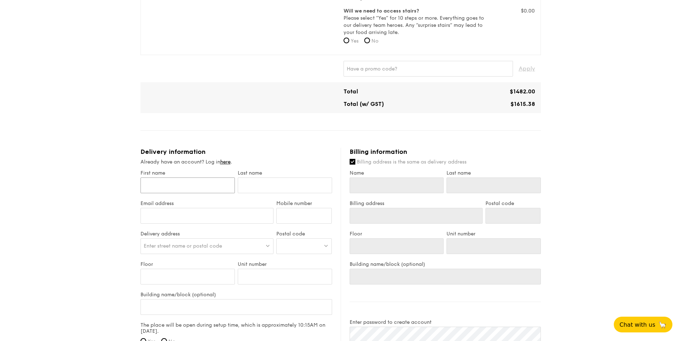
click at [200, 187] on input "First name" at bounding box center [188, 185] width 94 height 16
type input "Yong Ting"
type input "Neo"
type input "yt.neo@conceptarmoury.com.sg"
type input "90014041"
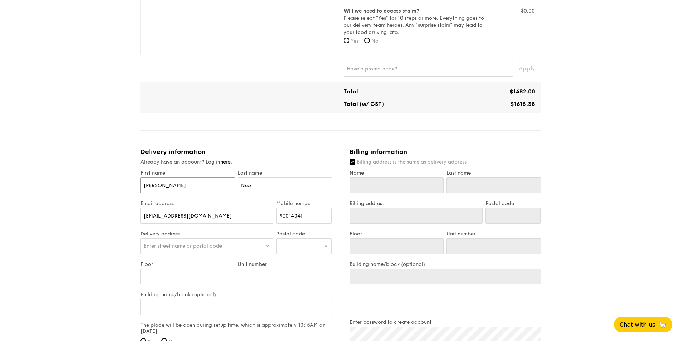
type input "Yong Ting"
type input "Neo"
click at [213, 246] on span "Enter street name or postal code" at bounding box center [183, 246] width 78 height 6
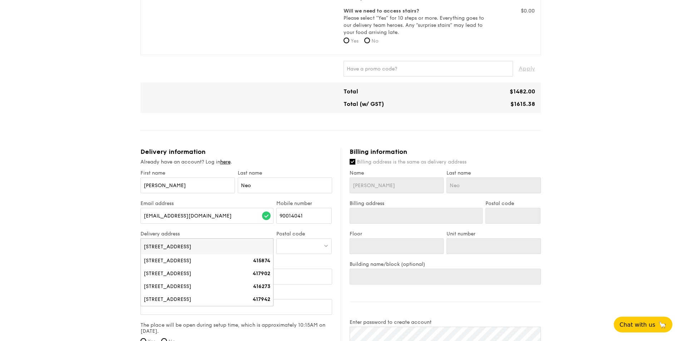
type input "10 Kaki bukit Ave 1"
click at [296, 245] on div at bounding box center [303, 246] width 55 height 16
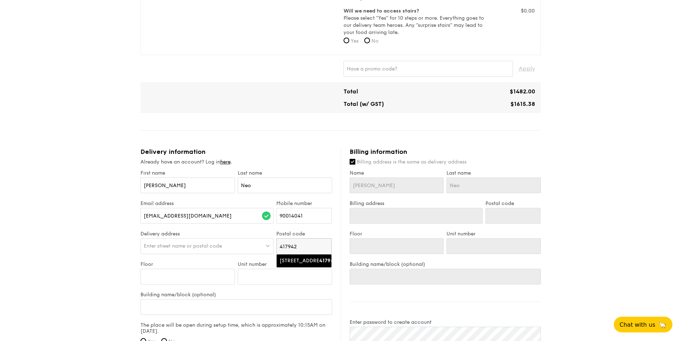
type input "417942"
click at [299, 264] on div "10 Kaki Bukit Avenue 1" at bounding box center [298, 260] width 37 height 7
type input "10 Kaki Bukit Avenue 1"
type input "417942"
click at [168, 280] on input "Floor" at bounding box center [188, 277] width 94 height 16
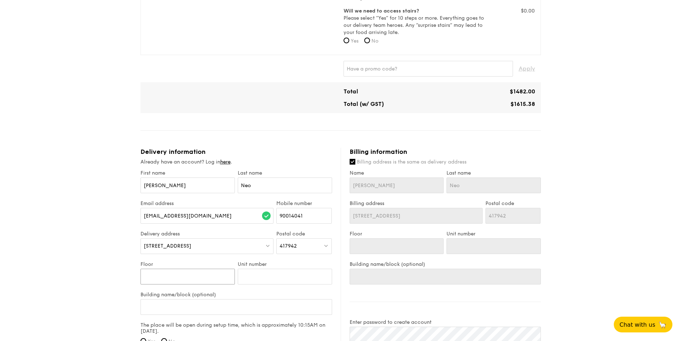
type input "0"
type input "04"
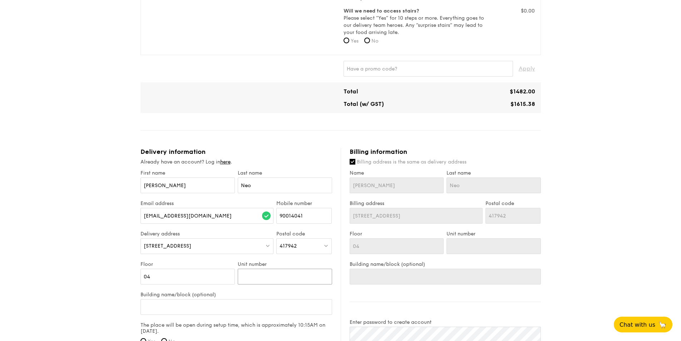
click at [284, 273] on input "Unit number" at bounding box center [285, 277] width 94 height 16
type input "0"
type input "04"
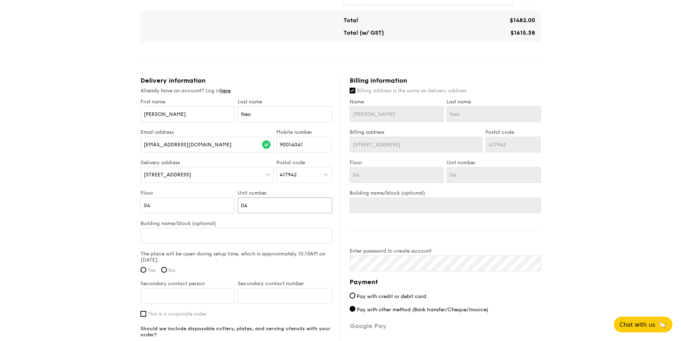
scroll to position [359, 0]
type input "04"
click at [218, 257] on label "The place will be open during setup time, which is approximately 10:15AM on Sep…" at bounding box center [237, 256] width 192 height 12
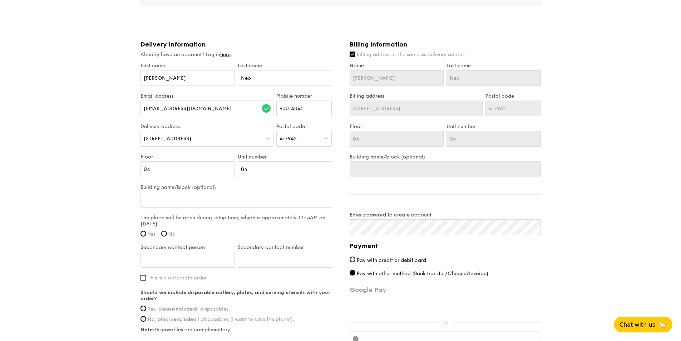
click at [141, 231] on label "Yes" at bounding box center [148, 234] width 15 height 6
click at [141, 231] on input "Yes" at bounding box center [144, 234] width 6 height 6
radio input "true"
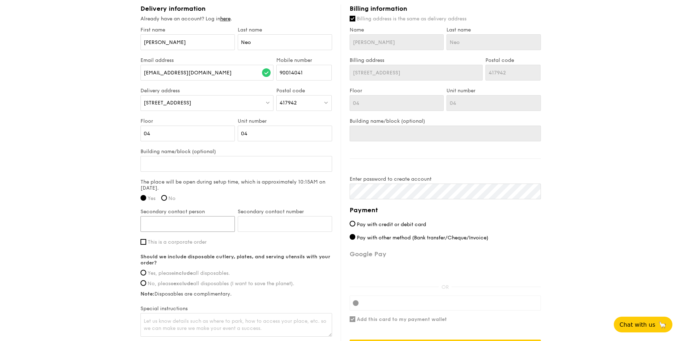
click at [200, 226] on input "Secondary contact person" at bounding box center [188, 224] width 94 height 16
drag, startPoint x: 180, startPoint y: 232, endPoint x: 190, endPoint y: 221, distance: 14.7
click at [180, 232] on div "Secondary contact person" at bounding box center [187, 224] width 97 height 30
click at [188, 222] on input "Secondary contact person" at bounding box center [188, 224] width 94 height 16
type input "Sam Tai"
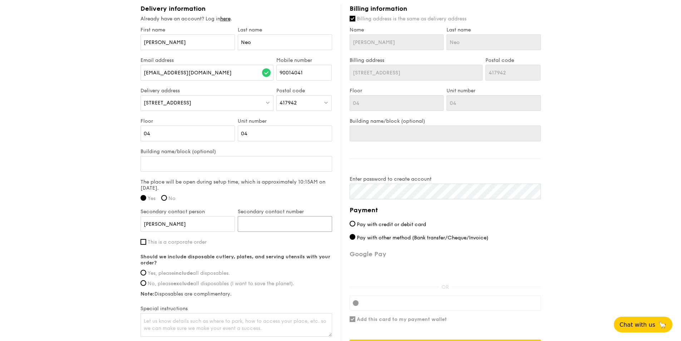
click at [254, 217] on input "Secondary contact number" at bounding box center [285, 224] width 94 height 16
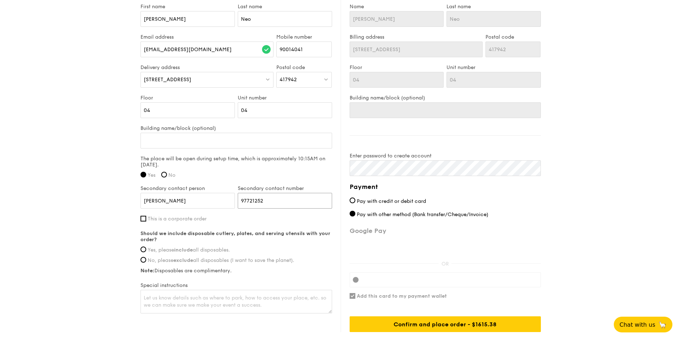
scroll to position [466, 0]
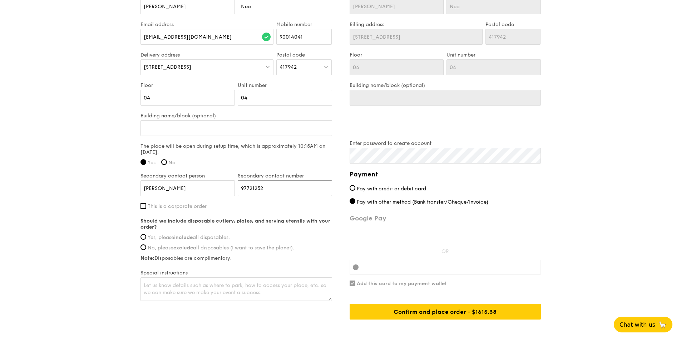
type input "97721252"
click at [141, 209] on div "First name Yong Ting Last name Neo Email address yt.neo@conceptarmoury.com.sg M…" at bounding box center [237, 146] width 192 height 311
click at [143, 208] on input "This is a corporate order" at bounding box center [144, 206] width 6 height 6
checkbox input "true"
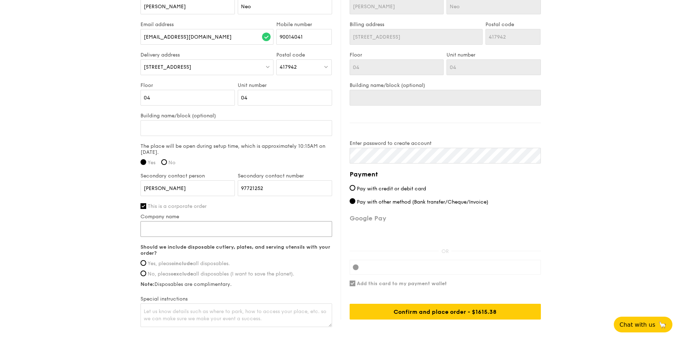
click at [201, 230] on input "Company name" at bounding box center [237, 229] width 192 height 16
type input "The Concept Armoury Pte Ltd"
click at [149, 263] on span "Yes, please include all disposables." at bounding box center [189, 263] width 82 height 6
click at [146, 263] on input "Yes, please include all disposables." at bounding box center [144, 263] width 6 height 6
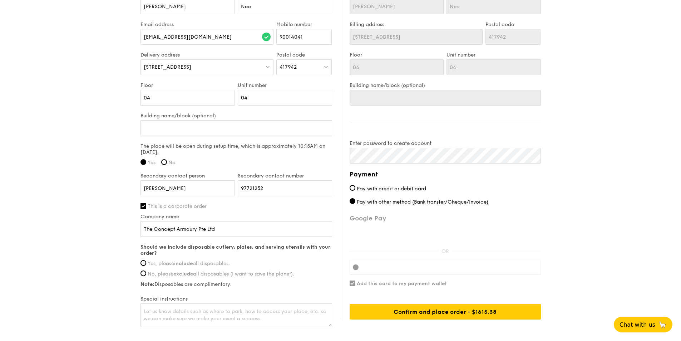
radio input "true"
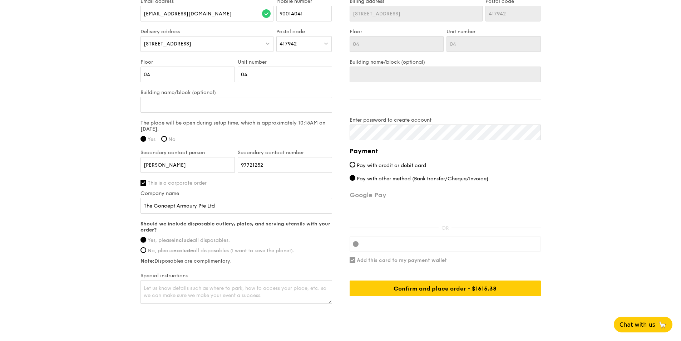
scroll to position [502, 0]
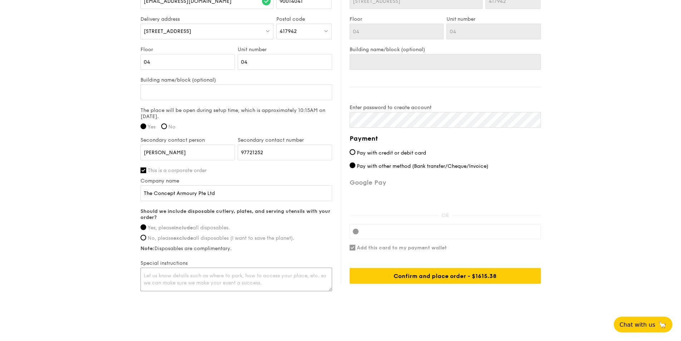
click at [224, 276] on textarea at bounding box center [237, 280] width 192 height 24
type textarea "i would need another 7 vegetarian bento sets served separately and wish to have…"
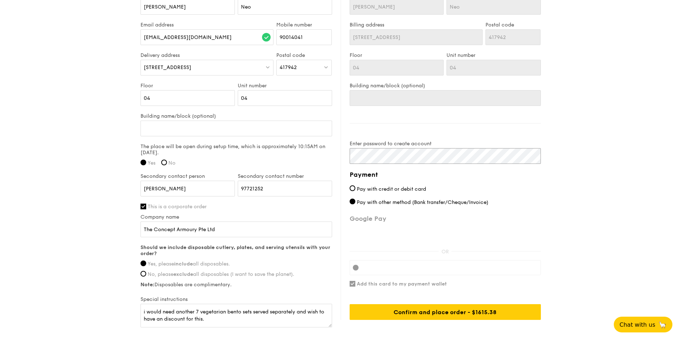
scroll to position [466, 0]
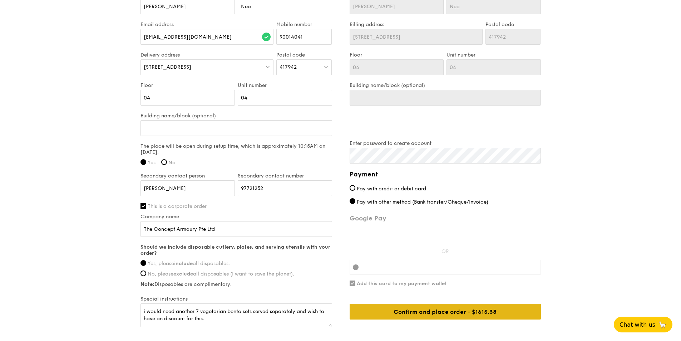
click at [433, 312] on div "Confirm and place order - $1615.38" at bounding box center [445, 312] width 191 height 16
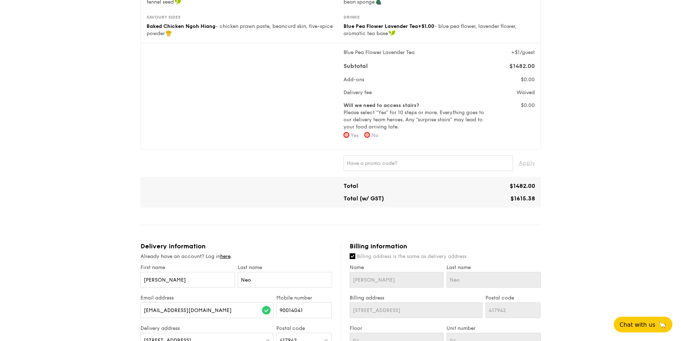
scroll to position [182, 0]
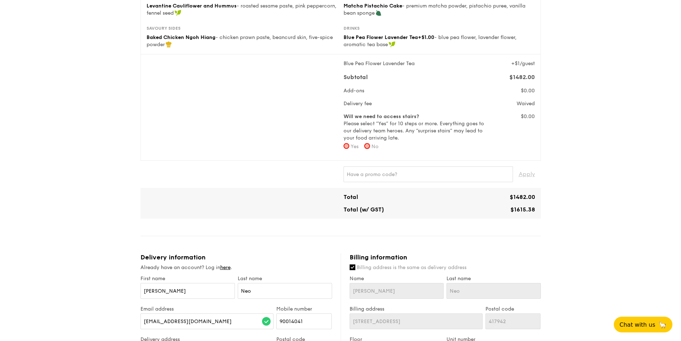
click at [369, 146] on input "No" at bounding box center [367, 146] width 6 height 6
radio input "true"
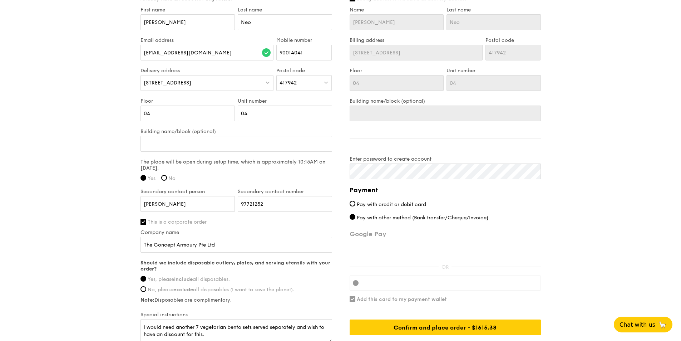
scroll to position [504, 0]
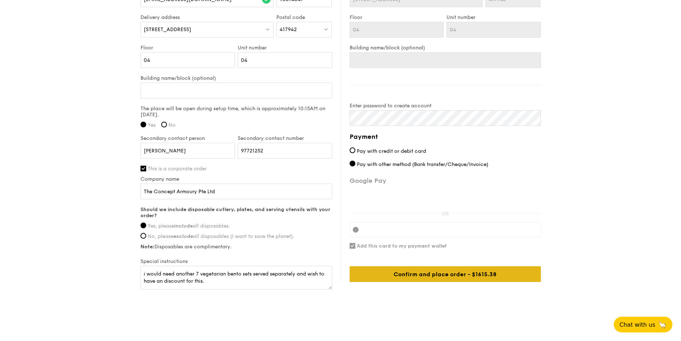
click at [437, 281] on div "Confirm and place order - $1615.38" at bounding box center [445, 274] width 191 height 16
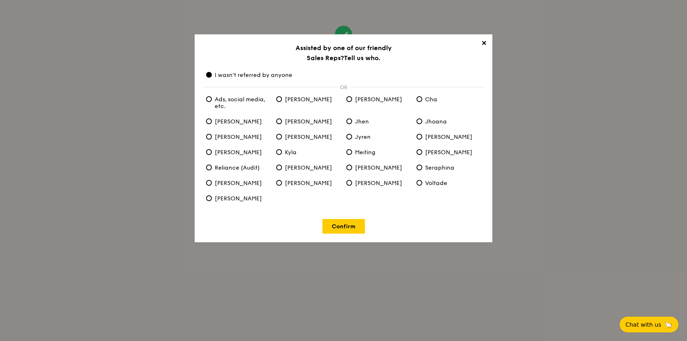
click at [233, 104] on span "Ads, social media, etc." at bounding box center [238, 103] width 64 height 14
click at [212, 102] on etc\ "Ads, social media, etc." at bounding box center [209, 99] width 6 height 6
radio etc\ "true"
radio anyone "false"
click at [333, 226] on link "Confirm" at bounding box center [343, 226] width 43 height 15
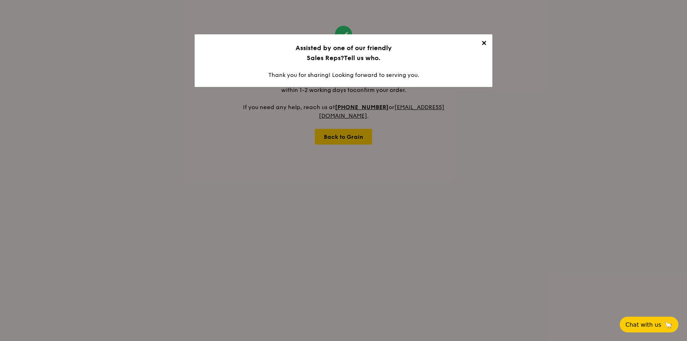
click at [484, 44] on span "✕" at bounding box center [484, 44] width 10 height 10
